Goal: Task Accomplishment & Management: Use online tool/utility

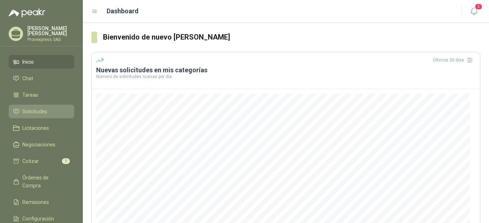
click at [40, 111] on span "Solicitudes" at bounding box center [34, 112] width 25 height 8
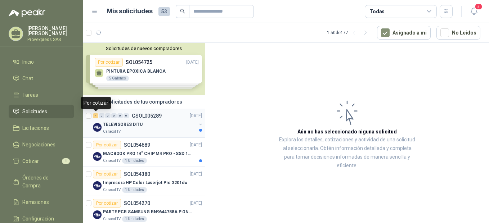
click at [97, 117] on div "4" at bounding box center [95, 116] width 5 height 5
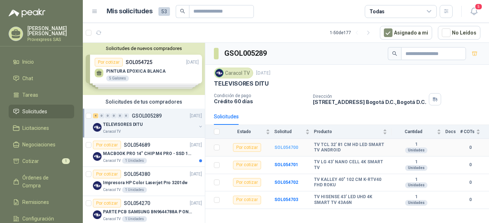
click at [284, 147] on b "SOL054700" at bounding box center [287, 147] width 24 height 5
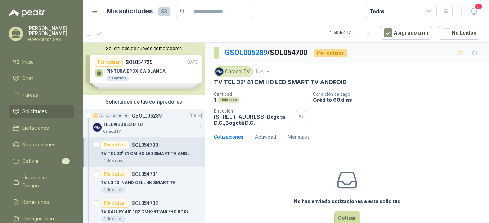
click at [254, 93] on p "Cantidad" at bounding box center [260, 94] width 93 height 5
drag, startPoint x: 353, startPoint y: 80, endPoint x: 213, endPoint y: 80, distance: 140.2
click at [213, 80] on div "Caracol TV [DATE] TV TCL 32' 81 CM HD LED SMART TV ANDROID Cantidad 1 Unidades …" at bounding box center [347, 96] width 284 height 66
drag, startPoint x: 213, startPoint y: 80, endPoint x: 236, endPoint y: 81, distance: 23.8
copy p "TV TCL 32' 81 CM HD LED SMART TV ANDROID"
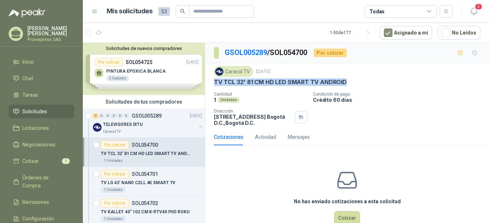
click at [357, 84] on div "TV TCL 32' 81 CM HD LED SMART TV ANDROID" at bounding box center [347, 83] width 267 height 8
drag, startPoint x: 351, startPoint y: 80, endPoint x: 207, endPoint y: 82, distance: 143.8
click at [207, 82] on div "Caracol TV [DATE] TV TCL 32' 81 CM HD LED SMART TV ANDROID Cantidad 1 Unidades …" at bounding box center [347, 96] width 284 height 66
drag, startPoint x: 207, startPoint y: 82, endPoint x: 248, endPoint y: 77, distance: 40.6
drag, startPoint x: 248, startPoint y: 77, endPoint x: 232, endPoint y: 86, distance: 17.9
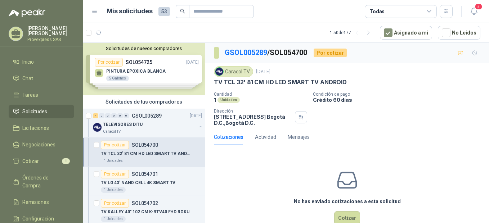
click at [232, 86] on div "Caracol TV [DATE] TV TCL 32' 81 CM HD LED SMART TV ANDROID Cantidad 1 Unidades …" at bounding box center [347, 96] width 267 height 60
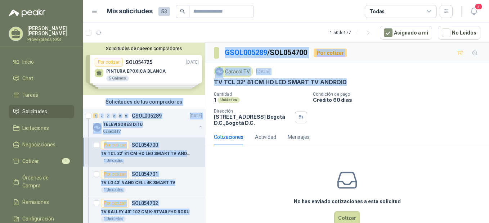
drag, startPoint x: 345, startPoint y: 81, endPoint x: 205, endPoint y: 81, distance: 139.8
click at [205, 81] on div "Solicitudes de nuevos compradores Por cotizar SOL054725 [DATE] PINTURA EPOXICA …" at bounding box center [286, 134] width 407 height 183
drag, startPoint x: 205, startPoint y: 81, endPoint x: 232, endPoint y: 81, distance: 27.0
drag, startPoint x: 232, startPoint y: 81, endPoint x: 387, endPoint y: 75, distance: 155.4
click at [387, 75] on div "Caracol TV [DATE]" at bounding box center [347, 71] width 267 height 11
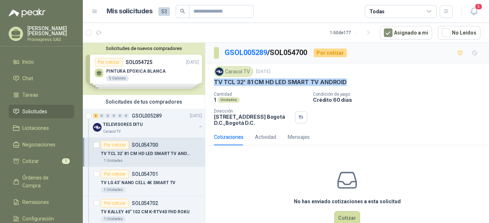
drag, startPoint x: 349, startPoint y: 79, endPoint x: 211, endPoint y: 88, distance: 137.9
click at [211, 88] on div "Caracol TV [DATE] TV TCL 32' 81 CM HD LED SMART TV ANDROID Cantidad 1 Unidades …" at bounding box center [347, 96] width 284 height 66
drag, startPoint x: 211, startPoint y: 88, endPoint x: 251, endPoint y: 77, distance: 41.4
drag, startPoint x: 251, startPoint y: 77, endPoint x: 275, endPoint y: 148, distance: 75.4
click at [216, 163] on div "No has enviado cotizaciones a esta solicitud Cotizar" at bounding box center [347, 197] width 284 height 92
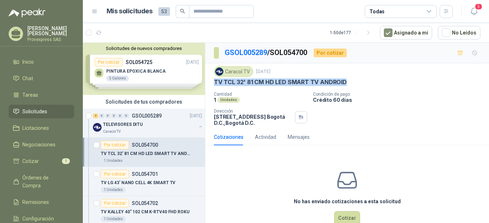
drag, startPoint x: 347, startPoint y: 78, endPoint x: 212, endPoint y: 83, distance: 135.6
click at [212, 83] on div "Caracol TV [DATE] TV TCL 32' 81 CM HD LED SMART TV ANDROID Cantidad 1 Unidades …" at bounding box center [347, 96] width 284 height 66
drag, startPoint x: 212, startPoint y: 83, endPoint x: 248, endPoint y: 80, distance: 36.5
copy p "TV TCL 32' 81 CM HD LED SMART TV ANDROID"
click at [111, 175] on div "Por cotizar" at bounding box center [115, 174] width 28 height 9
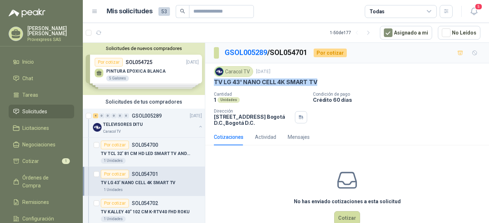
drag, startPoint x: 323, startPoint y: 79, endPoint x: 210, endPoint y: 82, distance: 113.6
click at [210, 82] on div "Caracol TV [DATE] TV LG 43' NANO CELL 4K SMART TV Cantidad 1 Unidades Condición…" at bounding box center [347, 96] width 284 height 66
copy p "TV LG 43' NANO CELL 4K SMART TV"
click at [322, 83] on div "TV LG 43' NANO CELL 4K SMART TV" at bounding box center [347, 83] width 267 height 8
drag, startPoint x: 322, startPoint y: 83, endPoint x: 212, endPoint y: 83, distance: 110.3
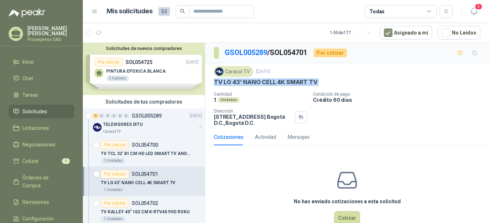
click at [212, 83] on div "Caracol TV [DATE] TV LG 43' NANO CELL 4K SMART TV Cantidad 1 Unidades Condición…" at bounding box center [347, 96] width 284 height 66
click at [114, 204] on div "Por cotizar" at bounding box center [115, 203] width 28 height 9
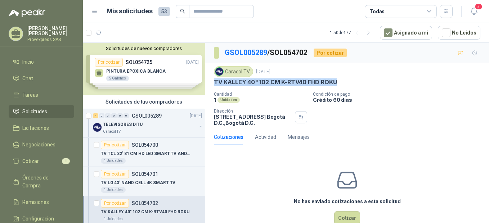
drag, startPoint x: 343, startPoint y: 79, endPoint x: 206, endPoint y: 84, distance: 136.3
click at [206, 84] on div "Caracol TV [DATE] TV [PERSON_NAME] 40" 102 CM K-RTV40 FHD ROKU Cantidad 1 Unida…" at bounding box center [347, 96] width 284 height 66
copy p "TV KALLEY 40" 102 CM K-RTV40 FHD ROKU"
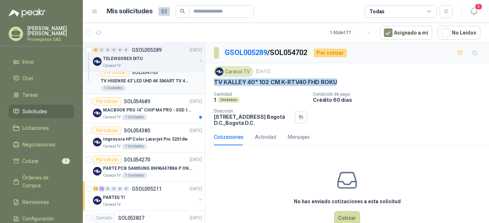
click at [109, 73] on div "Por cotizar" at bounding box center [115, 72] width 28 height 9
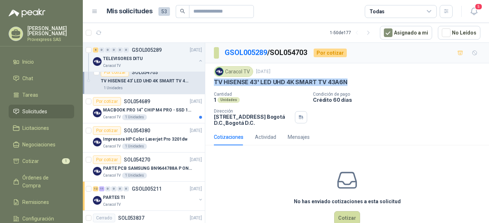
drag, startPoint x: 329, startPoint y: 80, endPoint x: 210, endPoint y: 83, distance: 119.7
click at [210, 83] on div "Caracol TV [DATE] TV HISENSE 43' LED UHD 4K SMART TV 43A6N Cantidad 1 Unidades …" at bounding box center [347, 96] width 284 height 66
drag, startPoint x: 210, startPoint y: 83, endPoint x: 251, endPoint y: 79, distance: 41.6
copy p "TV HISENSE 43' LED UHD 4K SMART TV 43A6N"
click at [103, 101] on div "Por cotizar" at bounding box center [107, 101] width 28 height 9
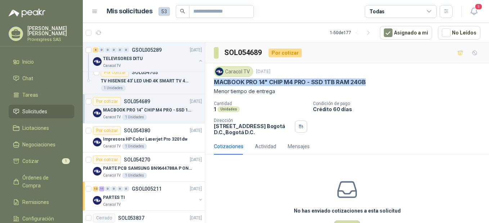
drag, startPoint x: 366, startPoint y: 81, endPoint x: 207, endPoint y: 85, distance: 159.0
click at [207, 85] on div "Caracol TV [DATE] MACBOOK PRO 14" CHIP M4 PRO - SSD 1TB RAM 24GB Menor tiempo d…" at bounding box center [347, 100] width 284 height 75
drag, startPoint x: 207, startPoint y: 85, endPoint x: 275, endPoint y: 78, distance: 68.1
copy p "MACBOOK PRO 14" CHIP M4 PRO - SSD 1TB RAM 24GB"
click at [111, 99] on div "Por cotizar" at bounding box center [107, 101] width 28 height 9
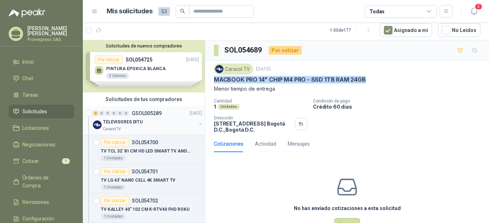
click at [96, 113] on div "4" at bounding box center [95, 113] width 5 height 5
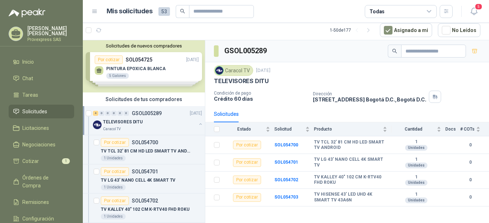
scroll to position [160, 0]
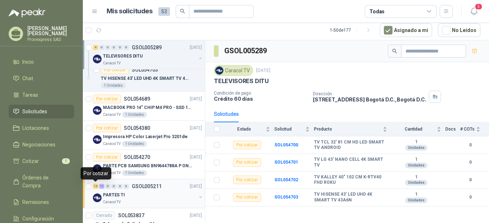
click at [97, 186] on div "12" at bounding box center [95, 186] width 5 height 5
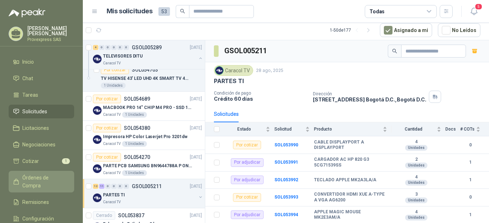
click at [44, 171] on link "Órdenes de Compra" at bounding box center [42, 182] width 66 height 22
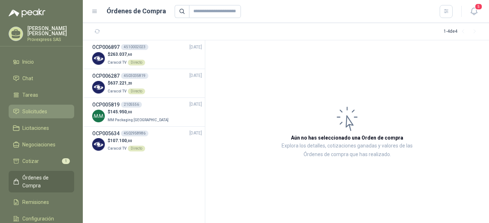
click at [32, 108] on span "Solicitudes" at bounding box center [34, 112] width 25 height 8
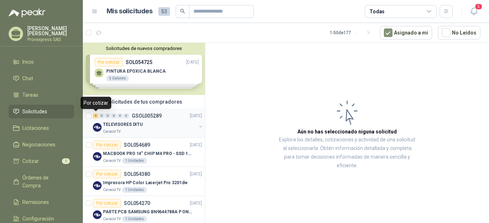
click at [96, 118] on div "4" at bounding box center [95, 116] width 5 height 5
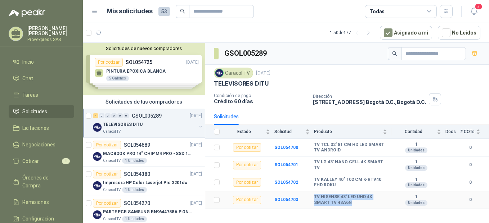
drag, startPoint x: 314, startPoint y: 200, endPoint x: 345, endPoint y: 206, distance: 31.0
click at [345, 206] on td "TV HISENSE 43' LED UHD 4K SMART TV 43A6N" at bounding box center [352, 201] width 77 height 18
drag, startPoint x: 345, startPoint y: 206, endPoint x: 326, endPoint y: 200, distance: 19.5
copy b "TV HISENSE 43' LED UHD 4K SMART TV 43A6N"
click at [286, 199] on b "SOL054703" at bounding box center [287, 199] width 24 height 5
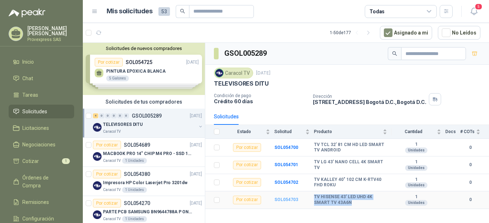
click at [286, 199] on b "SOL054703" at bounding box center [287, 199] width 24 height 5
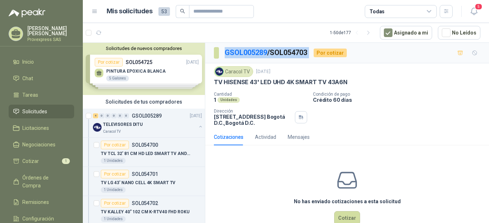
drag, startPoint x: 316, startPoint y: 53, endPoint x: 222, endPoint y: 62, distance: 94.4
click at [222, 62] on div "GSOL005289 / SOL054703 Por cotizar" at bounding box center [347, 53] width 284 height 21
copy p "GSOL005289 / SOL054703"
click at [346, 218] on button "Cotizar" at bounding box center [347, 219] width 26 height 14
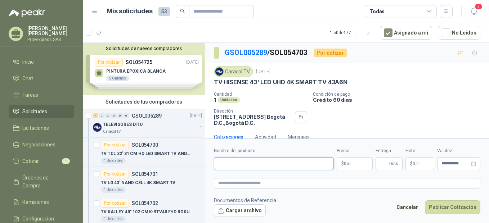
click at [224, 167] on input "Nombre del producto" at bounding box center [274, 163] width 120 height 13
paste input "**********"
type input "**********"
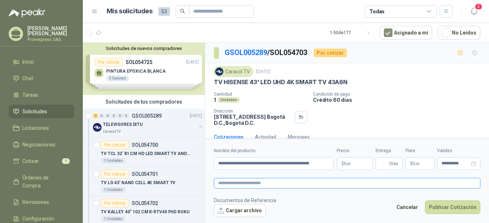
click at [228, 182] on textarea at bounding box center [347, 183] width 267 height 10
paste textarea "**********"
type textarea "**********"
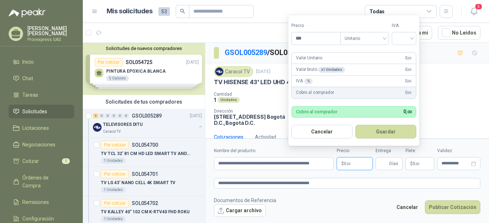
click at [348, 164] on span ",00" at bounding box center [349, 164] width 4 height 4
type input "*********"
click at [411, 38] on input "search" at bounding box center [404, 37] width 16 height 11
click at [412, 49] on div "19%" at bounding box center [405, 53] width 13 height 8
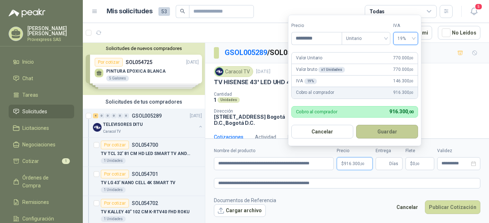
click at [388, 133] on button "Guardar" at bounding box center [387, 132] width 62 height 14
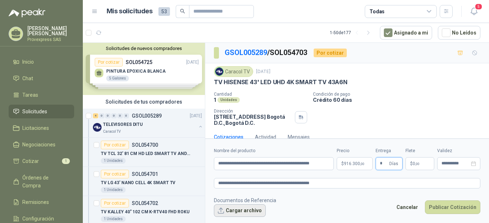
type input "*"
click at [222, 212] on button "Cargar archivo" at bounding box center [240, 211] width 52 height 13
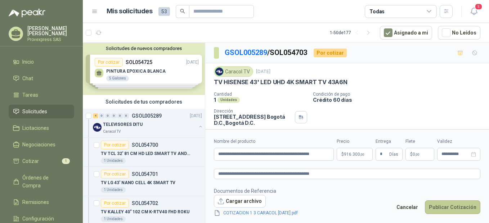
click at [460, 206] on button "Publicar Cotización" at bounding box center [452, 208] width 55 height 14
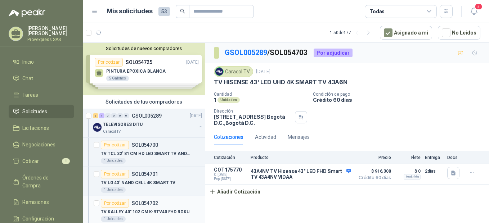
click at [118, 204] on div "Por cotizar" at bounding box center [115, 203] width 28 height 9
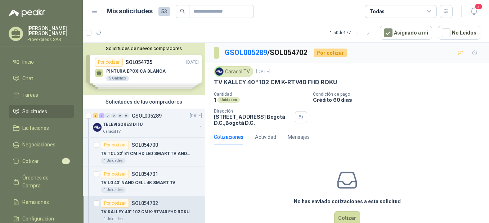
scroll to position [160, 0]
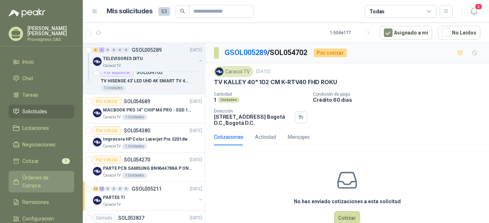
click at [32, 174] on span "Órdenes de Compra" at bounding box center [44, 182] width 45 height 16
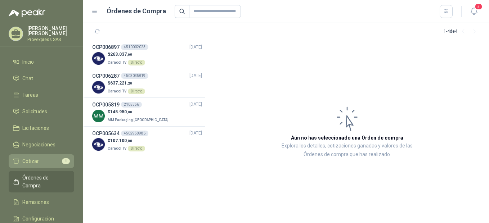
click at [33, 160] on span "Cotizar" at bounding box center [30, 161] width 17 height 8
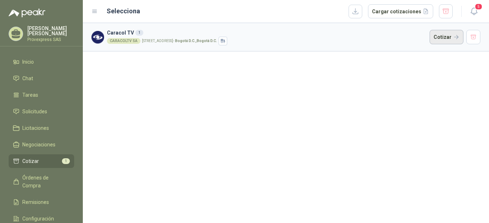
click at [449, 35] on button "Cotizar" at bounding box center [447, 37] width 34 height 14
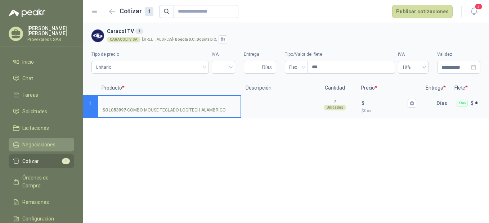
click at [41, 141] on span "Negociaciones" at bounding box center [38, 145] width 33 height 8
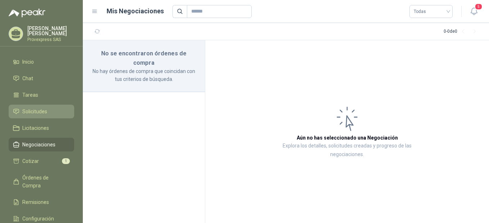
click at [44, 109] on span "Solicitudes" at bounding box center [34, 112] width 25 height 8
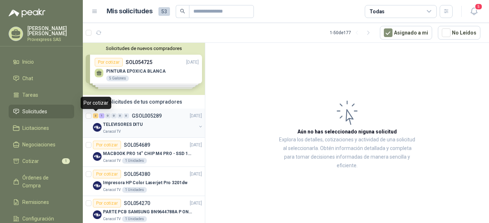
click at [94, 116] on div "3" at bounding box center [95, 116] width 5 height 5
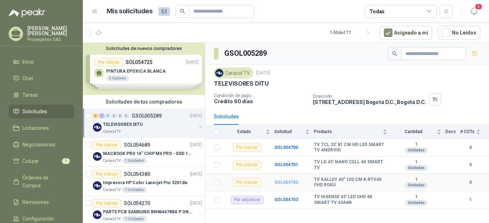
click at [281, 182] on b "SOL054702" at bounding box center [287, 182] width 24 height 5
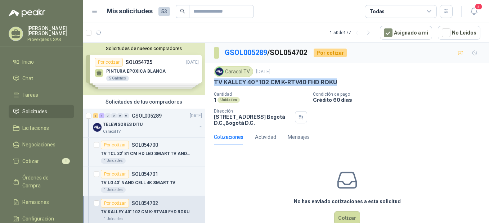
drag, startPoint x: 345, startPoint y: 83, endPoint x: 213, endPoint y: 81, distance: 131.5
click at [213, 81] on div "Caracol TV [DATE] TV [PERSON_NAME] 40" 102 CM K-RTV40 FHD ROKU Cantidad 1 Unida…" at bounding box center [347, 96] width 284 height 66
drag, startPoint x: 213, startPoint y: 81, endPoint x: 272, endPoint y: 77, distance: 59.2
drag, startPoint x: 272, startPoint y: 77, endPoint x: 237, endPoint y: 90, distance: 38.0
click at [237, 90] on div "Caracol TV [DATE] TV [PERSON_NAME] 40" 102 CM K-RTV40 FHD ROKU Cantidad 1 Unida…" at bounding box center [347, 96] width 267 height 60
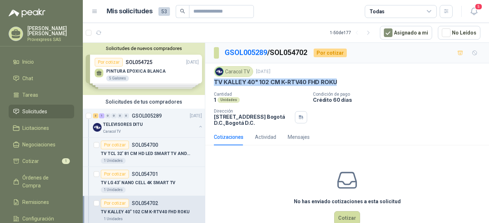
drag, startPoint x: 216, startPoint y: 84, endPoint x: 346, endPoint y: 88, distance: 130.2
click at [346, 88] on div "Caracol TV [DATE] TV [PERSON_NAME] 40" 102 CM K-RTV40 FHD ROKU Cantidad 1 Unida…" at bounding box center [347, 96] width 267 height 60
drag, startPoint x: 346, startPoint y: 88, endPoint x: 315, endPoint y: 81, distance: 31.6
copy p "TV KALLEY 40" 102 CM K-RTV40 FHD ROKU"
click at [345, 80] on div "TV KALLEY 40" 102 CM K-RTV40 FHD ROKU" at bounding box center [347, 83] width 267 height 8
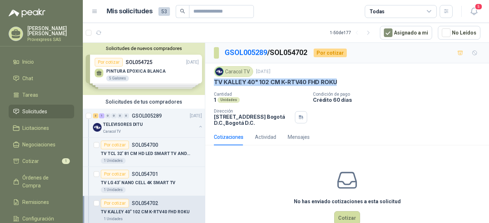
drag, startPoint x: 342, startPoint y: 80, endPoint x: 208, endPoint y: 80, distance: 133.7
click at [208, 80] on div "Caracol TV [DATE] TV [PERSON_NAME] 40" 102 CM K-RTV40 FHD ROKU Cantidad 1 Unida…" at bounding box center [347, 96] width 284 height 66
drag, startPoint x: 208, startPoint y: 80, endPoint x: 258, endPoint y: 79, distance: 49.4
copy p "TV KALLEY 40" 102 CM K-RTV40 FHD ROKU"
click at [298, 65] on div "Caracol TV [DATE] TV [PERSON_NAME] 40" 102 CM K-RTV40 FHD ROKU Cantidad 1 Unida…" at bounding box center [347, 96] width 284 height 66
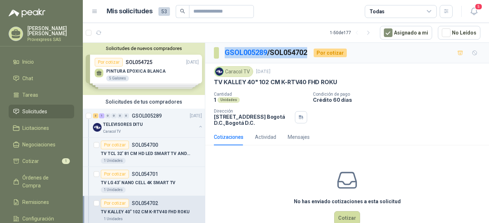
drag, startPoint x: 314, startPoint y: 52, endPoint x: 220, endPoint y: 49, distance: 94.1
click at [220, 49] on div "GSOL005289 / SOL054702 Por cotizar" at bounding box center [280, 53] width 133 height 12
click at [343, 220] on button "Cotizar" at bounding box center [347, 219] width 26 height 14
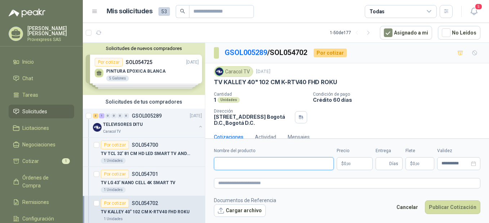
click at [233, 167] on input "Nombre del producto" at bounding box center [274, 163] width 120 height 13
paste input "**********"
type input "**********"
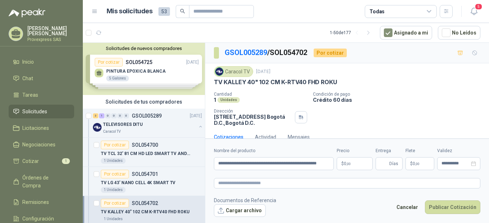
click at [224, 189] on form "**********" at bounding box center [347, 182] width 284 height 87
click at [225, 183] on textarea at bounding box center [347, 183] width 267 height 10
paste textarea "**********"
type textarea "**********"
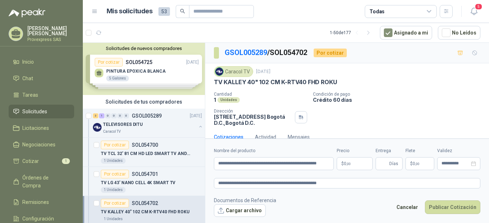
click at [363, 166] on p "$ 0 ,00" at bounding box center [355, 163] width 36 height 13
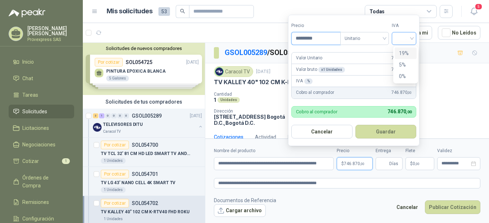
click at [417, 37] on div at bounding box center [404, 38] width 25 height 13
type input "*********"
click at [404, 53] on div "19%" at bounding box center [405, 53] width 13 height 8
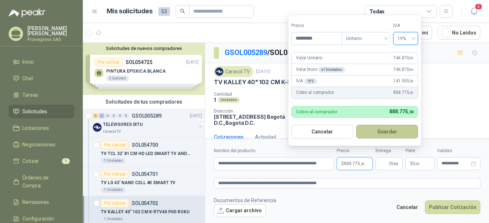
click at [388, 131] on button "Guardar" at bounding box center [387, 132] width 62 height 14
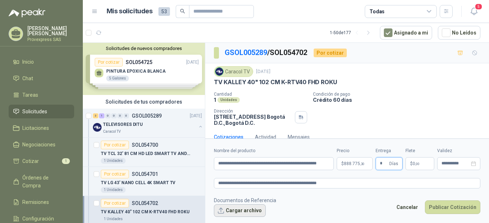
type input "*"
click at [226, 208] on button "Cargar archivo" at bounding box center [240, 211] width 52 height 13
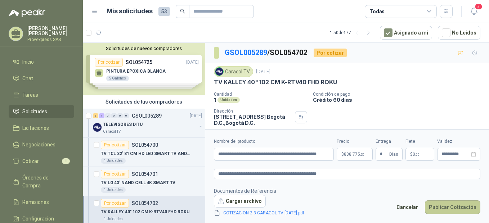
click at [460, 207] on button "Publicar Cotización" at bounding box center [452, 208] width 55 height 14
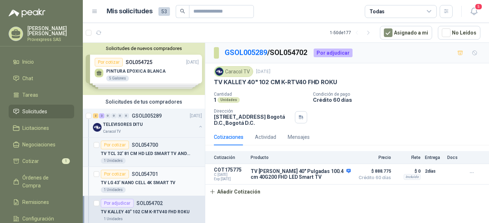
click at [117, 172] on div "Por cotizar" at bounding box center [115, 174] width 28 height 9
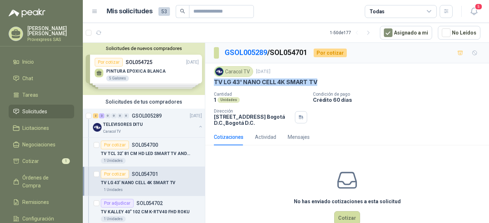
drag, startPoint x: 321, startPoint y: 79, endPoint x: 207, endPoint y: 85, distance: 114.4
click at [207, 85] on div "Caracol TV [DATE] TV LG 43' NANO CELL 4K SMART TV Cantidad 1 Unidades Condición…" at bounding box center [347, 96] width 284 height 66
drag, startPoint x: 207, startPoint y: 85, endPoint x: 257, endPoint y: 80, distance: 50.6
click at [318, 65] on div "Caracol TV [DATE] TV LG 43' NANO CELL 4K SMART TV Cantidad 1 Unidades Condición…" at bounding box center [347, 96] width 284 height 66
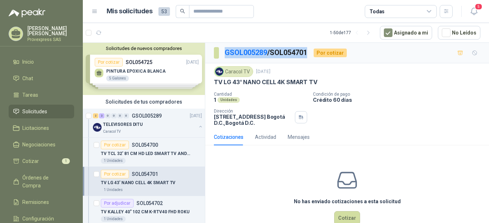
drag, startPoint x: 315, startPoint y: 50, endPoint x: 219, endPoint y: 53, distance: 96.3
click at [219, 53] on div "GSOL005289 / SOL054701 Por cotizar" at bounding box center [280, 53] width 133 height 12
click at [348, 221] on button "Cotizar" at bounding box center [347, 219] width 26 height 14
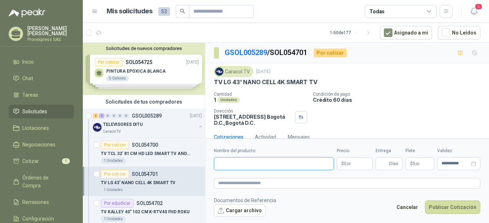
click at [236, 164] on input "Nombre del producto" at bounding box center [274, 163] width 120 height 13
paste input "**********"
type input "**********"
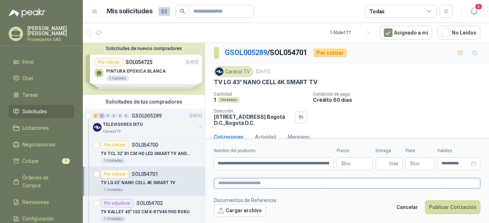
click at [227, 187] on textarea at bounding box center [347, 183] width 267 height 10
paste textarea "**********"
type textarea "**********"
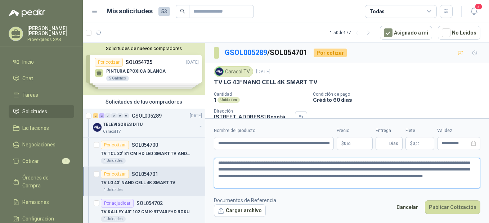
drag, startPoint x: 219, startPoint y: 167, endPoint x: 271, endPoint y: 191, distance: 56.6
click at [271, 191] on form "**********" at bounding box center [347, 172] width 284 height 107
type textarea "**********"
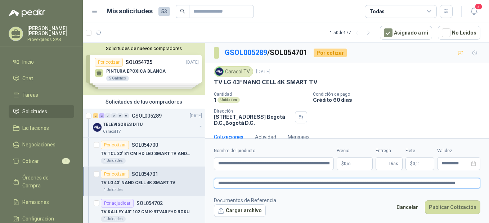
drag, startPoint x: 244, startPoint y: 183, endPoint x: 489, endPoint y: 177, distance: 245.5
click at [489, 178] on html "[PERSON_NAME] SAS Inicio Chat Tareas Solicitudes Licitaciones Negociaciones Cot…" at bounding box center [244, 111] width 489 height 223
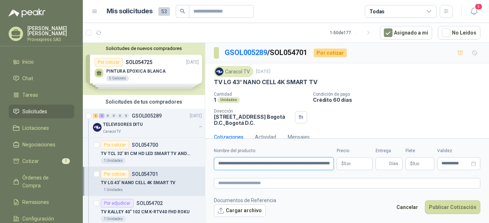
click at [220, 163] on input "**********" at bounding box center [274, 163] width 120 height 13
click at [219, 162] on input "**********" at bounding box center [274, 163] width 120 height 13
type input "*"
paste input "**********"
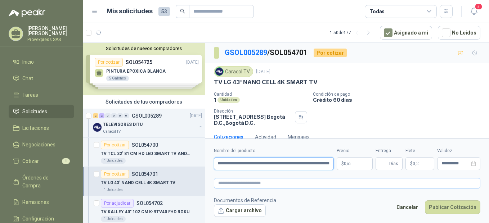
type input "**********"
click at [225, 183] on textarea at bounding box center [347, 183] width 267 height 10
paste textarea "**********"
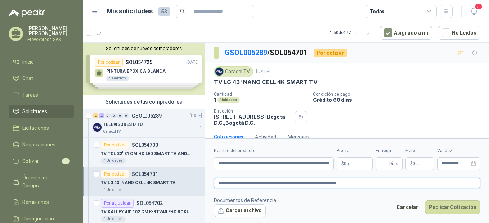
type textarea "**********"
click at [352, 163] on p "$ 0 ,00" at bounding box center [355, 163] width 36 height 13
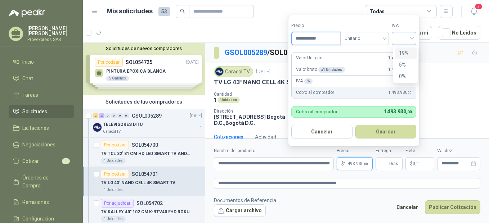
click at [416, 37] on div at bounding box center [404, 38] width 25 height 13
type input "**********"
click at [408, 51] on div "19%" at bounding box center [405, 53] width 13 height 8
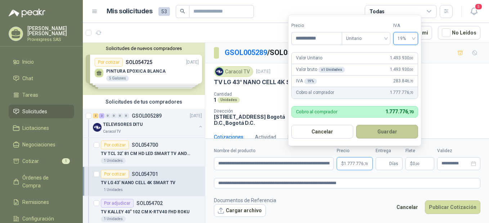
click at [382, 126] on button "Guardar" at bounding box center [387, 132] width 62 height 14
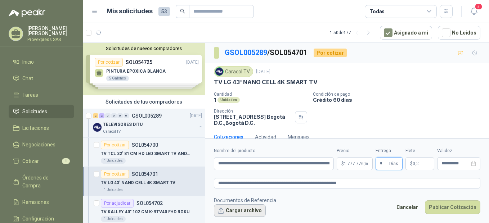
type input "*"
click at [231, 213] on button "Cargar archivo" at bounding box center [240, 211] width 52 height 13
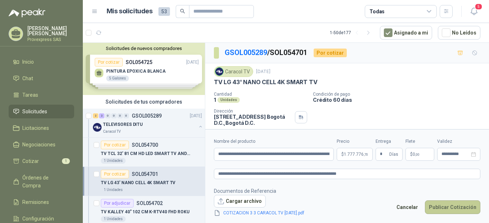
click at [449, 206] on button "Publicar Cotización" at bounding box center [452, 208] width 55 height 14
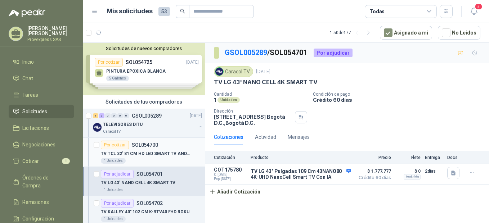
click at [115, 146] on div "Por cotizar" at bounding box center [115, 145] width 28 height 9
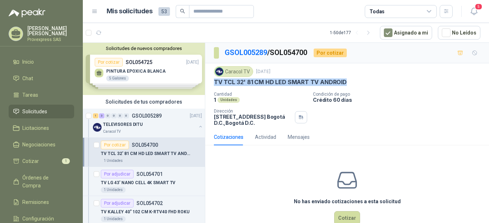
drag, startPoint x: 354, startPoint y: 79, endPoint x: 206, endPoint y: 86, distance: 148.3
click at [206, 86] on div "Caracol TV [DATE] TV TCL 32' 81 CM HD LED SMART TV ANDROID Cantidad 1 Unidades …" at bounding box center [347, 96] width 284 height 66
drag, startPoint x: 206, startPoint y: 86, endPoint x: 235, endPoint y: 82, distance: 29.2
click at [339, 215] on button "Cotizar" at bounding box center [347, 219] width 26 height 14
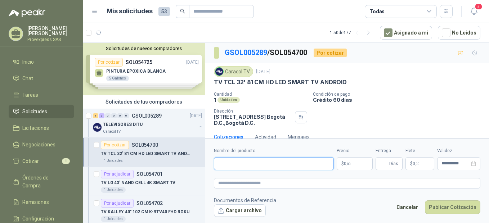
click at [219, 164] on input "Nombre del producto" at bounding box center [274, 163] width 120 height 13
click at [232, 168] on input "Nombre del producto" at bounding box center [274, 163] width 120 height 13
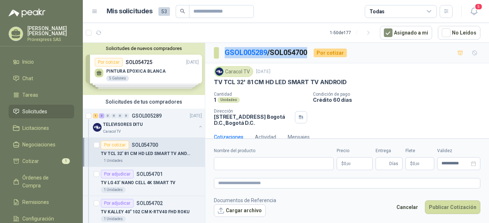
drag, startPoint x: 312, startPoint y: 52, endPoint x: 221, endPoint y: 52, distance: 91.5
click at [221, 52] on section "GSOL005289 / SOL054700" at bounding box center [261, 53] width 94 height 12
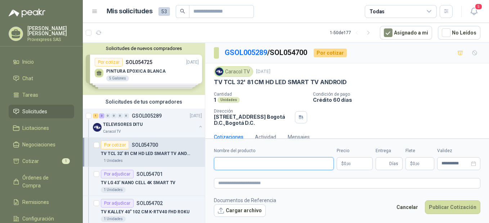
click at [226, 163] on input "Nombre del producto" at bounding box center [274, 163] width 120 height 13
paste input "**********"
drag, startPoint x: 220, startPoint y: 166, endPoint x: 296, endPoint y: 167, distance: 75.7
click at [296, 167] on input "**********" at bounding box center [274, 163] width 120 height 13
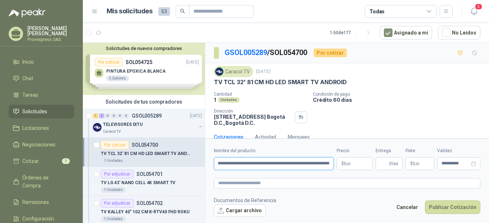
scroll to position [0, 659]
drag, startPoint x: 218, startPoint y: 166, endPoint x: 365, endPoint y: 170, distance: 147.8
click at [365, 170] on form "**********" at bounding box center [347, 182] width 284 height 87
drag, startPoint x: 218, startPoint y: 165, endPoint x: 458, endPoint y: 192, distance: 241.2
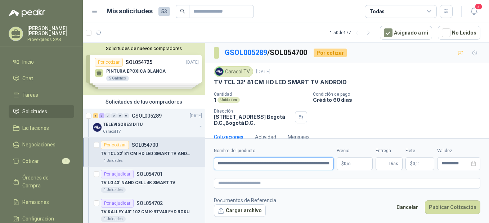
click at [458, 192] on form "**********" at bounding box center [347, 182] width 284 height 87
drag, startPoint x: 220, startPoint y: 160, endPoint x: 370, endPoint y: 170, distance: 150.3
click at [370, 170] on form "**********" at bounding box center [347, 182] width 284 height 87
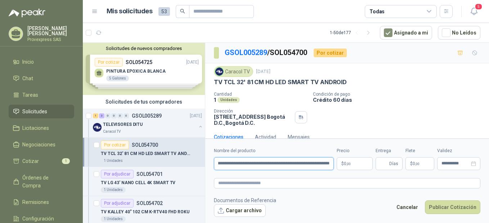
drag, startPoint x: 217, startPoint y: 165, endPoint x: 336, endPoint y: 166, distance: 118.9
click at [335, 166] on div "**********" at bounding box center [347, 159] width 267 height 23
drag, startPoint x: 218, startPoint y: 166, endPoint x: 296, endPoint y: 166, distance: 77.8
click at [296, 166] on input "**********" at bounding box center [274, 163] width 120 height 13
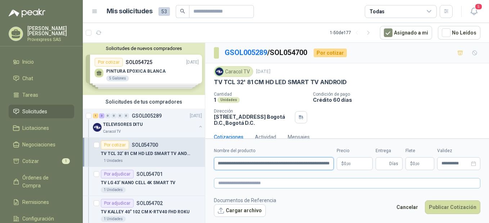
scroll to position [0, 63]
drag, startPoint x: 217, startPoint y: 162, endPoint x: 362, endPoint y: 178, distance: 146.2
click at [362, 178] on form "**********" at bounding box center [347, 182] width 284 height 87
type input "**********"
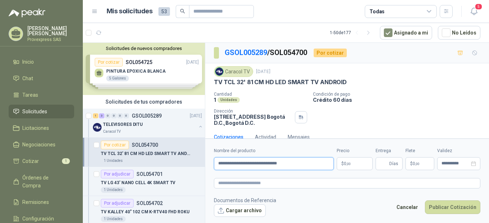
drag, startPoint x: 283, startPoint y: 163, endPoint x: 201, endPoint y: 166, distance: 82.2
click at [204, 165] on div "Solicitudes de nuevos compradores Por cotizar SOL054725 [DATE] PINTURA EPOXICA …" at bounding box center [286, 134] width 407 height 183
click at [228, 165] on input "Nombre del producto" at bounding box center [274, 163] width 120 height 13
paste input "**********"
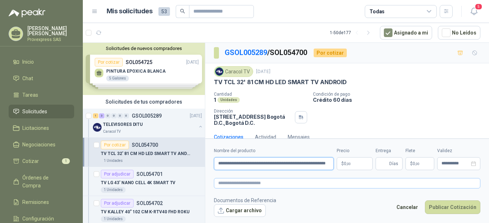
type input "**********"
click at [225, 181] on textarea at bounding box center [347, 183] width 267 height 10
paste textarea "**********"
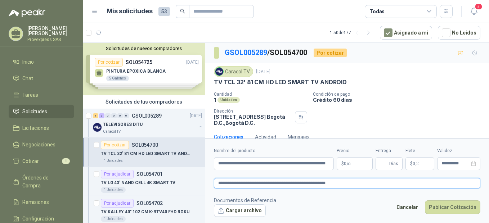
type textarea "**********"
click at [355, 164] on p "$ 0 ,00" at bounding box center [355, 163] width 36 height 13
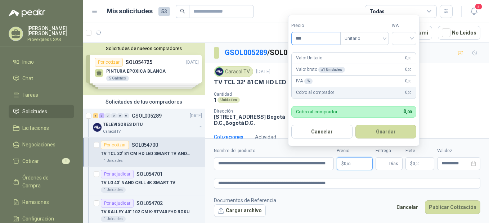
click at [312, 37] on input "***" at bounding box center [316, 38] width 49 height 12
type input "*********"
click at [412, 37] on input "search" at bounding box center [404, 37] width 16 height 11
click at [407, 52] on div "19%" at bounding box center [405, 53] width 13 height 8
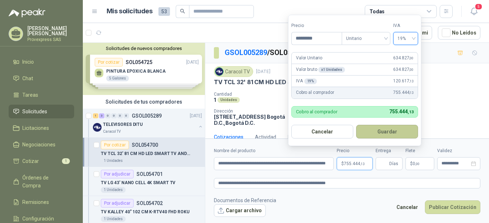
click at [389, 134] on button "Guardar" at bounding box center [387, 132] width 62 height 14
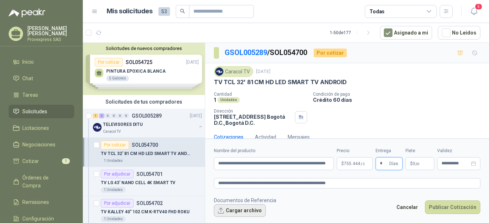
type input "*"
click at [235, 212] on button "Cargar archivo" at bounding box center [240, 211] width 52 height 13
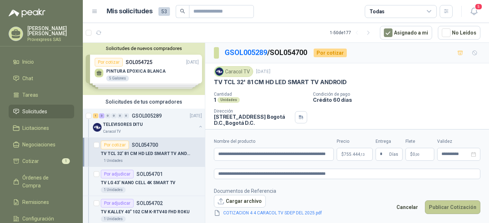
click at [450, 208] on button "Publicar Cotización" at bounding box center [452, 208] width 55 height 14
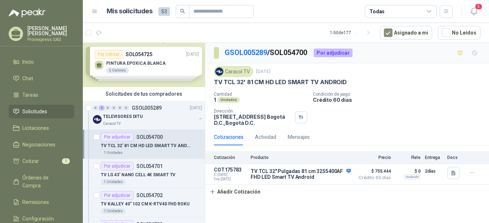
scroll to position [168, 0]
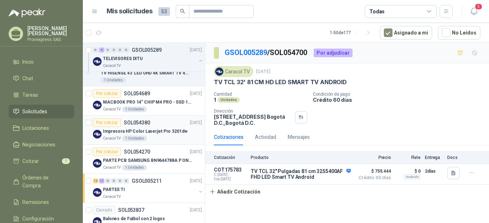
click at [107, 123] on div "Por cotizar" at bounding box center [107, 123] width 28 height 9
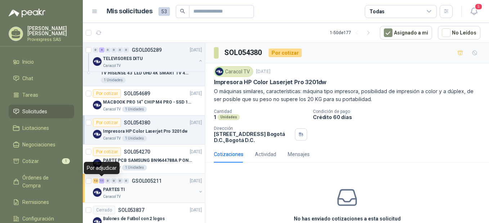
click at [101, 181] on div "11" at bounding box center [101, 181] width 5 height 5
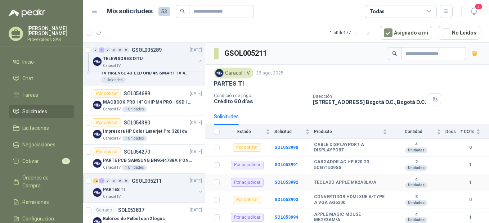
click at [249, 183] on div "Por adjudicar" at bounding box center [247, 182] width 33 height 9
drag, startPoint x: 249, startPoint y: 183, endPoint x: 291, endPoint y: 183, distance: 41.4
click at [291, 183] on b "SOL053992" at bounding box center [287, 182] width 24 height 5
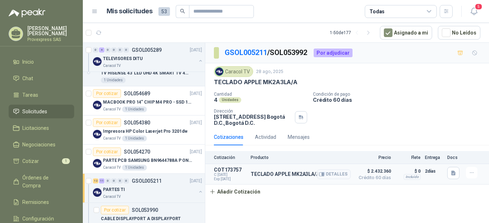
click at [229, 172] on p "COT173757" at bounding box center [230, 170] width 32 height 6
drag, startPoint x: 229, startPoint y: 172, endPoint x: 270, endPoint y: 177, distance: 41.1
click at [270, 177] on p "TECLADO APPLE MK2A3LA/A" at bounding box center [288, 175] width 75 height 6
click at [338, 174] on button "Detalles" at bounding box center [334, 175] width 34 height 10
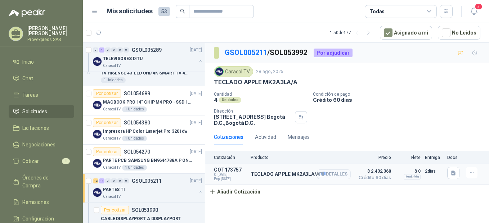
click at [338, 174] on button "Detalles" at bounding box center [334, 175] width 34 height 10
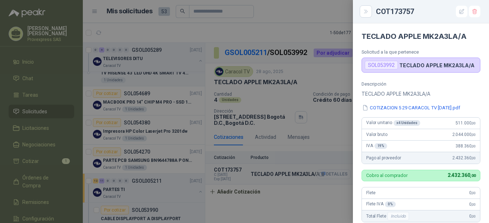
scroll to position [178, 0]
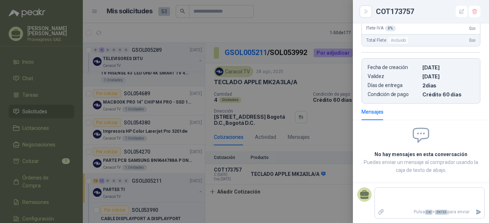
click at [291, 153] on div at bounding box center [244, 111] width 489 height 223
